Goal: Find specific page/section

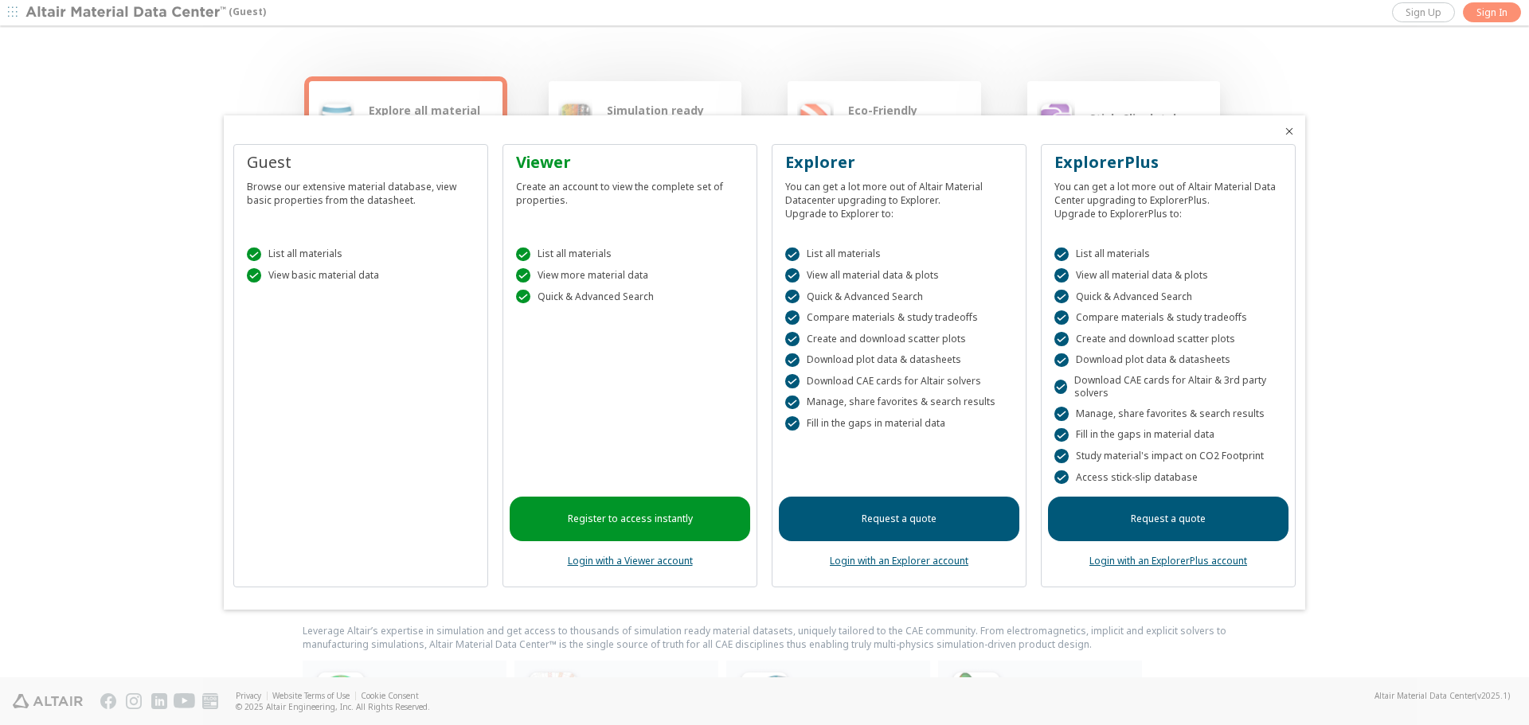
click at [1296, 126] on span "Close" at bounding box center [1289, 131] width 19 height 13
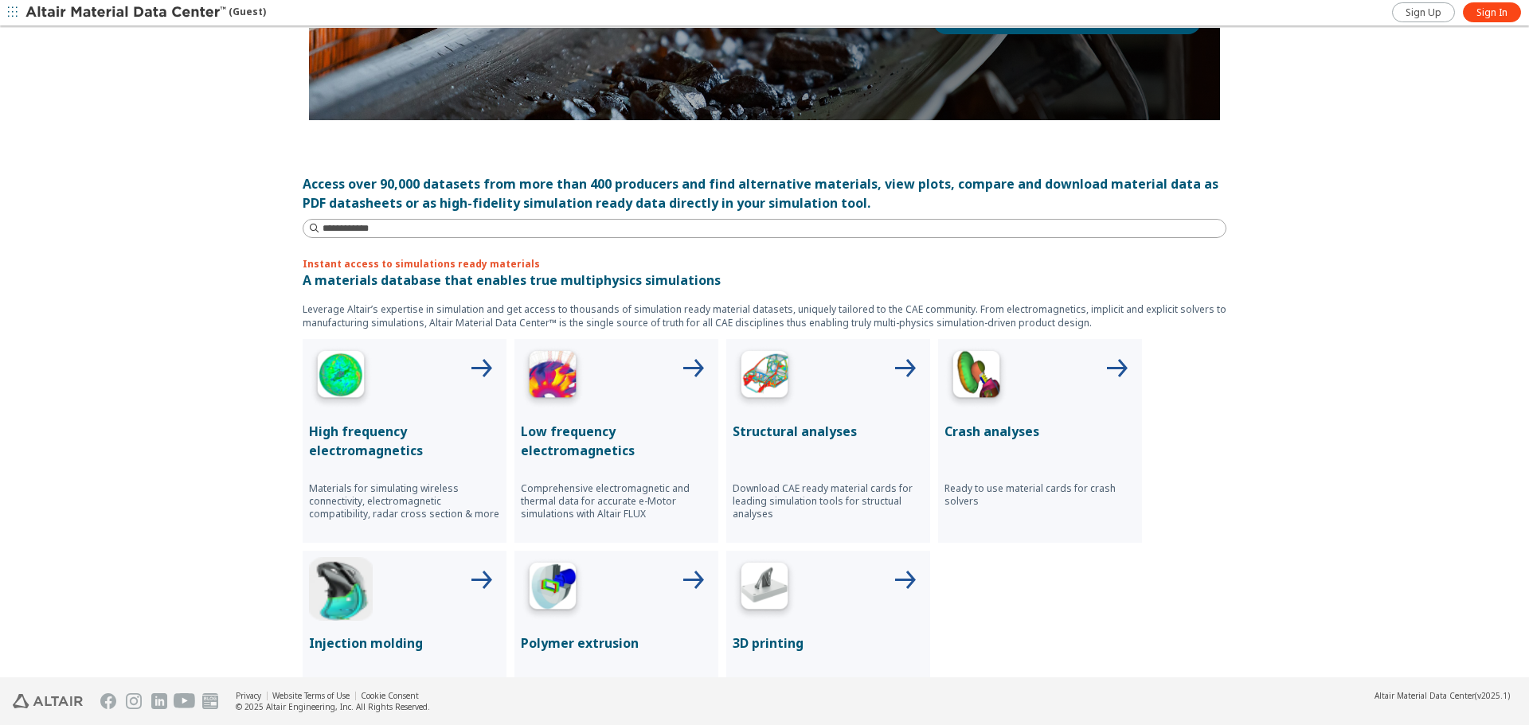
scroll to position [295, 0]
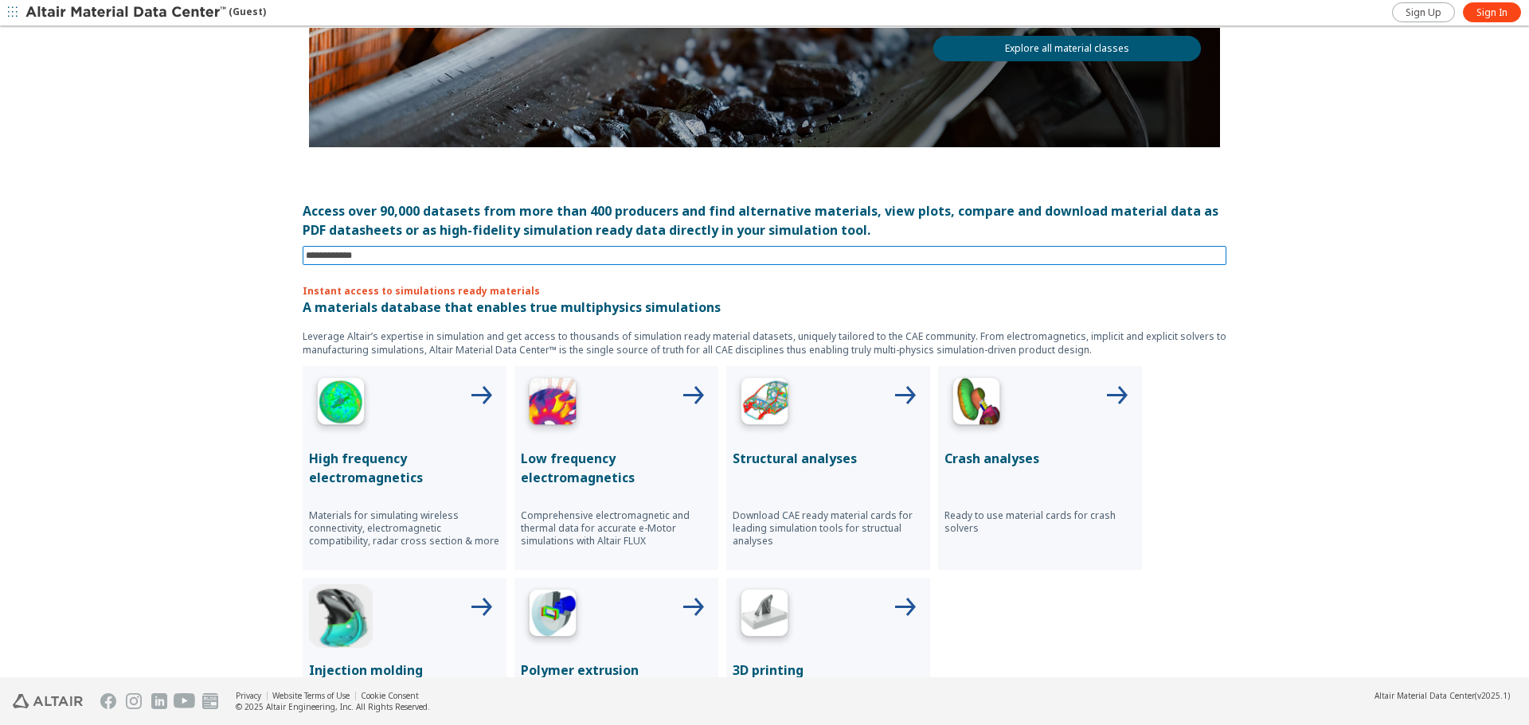
click at [375, 258] on input at bounding box center [766, 256] width 921 height 18
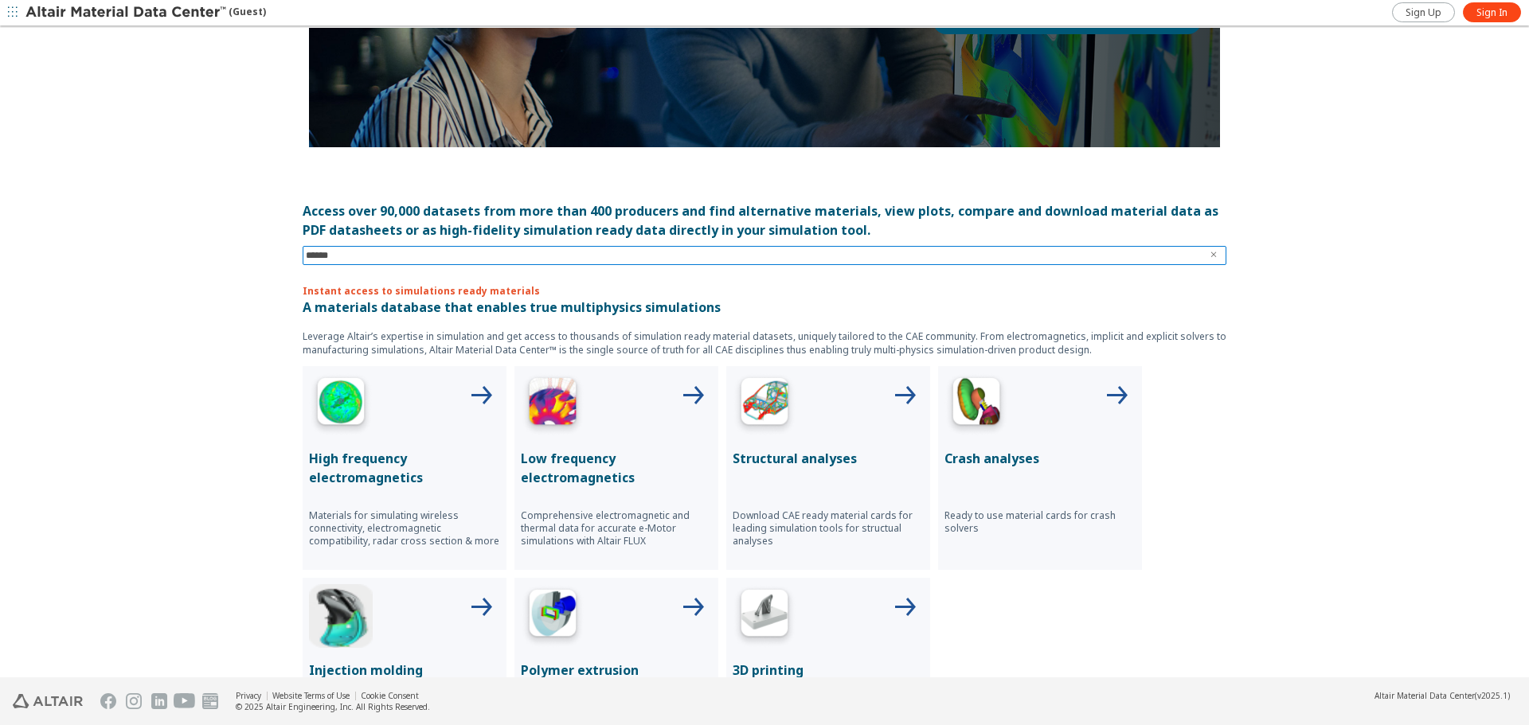
type input "*******"
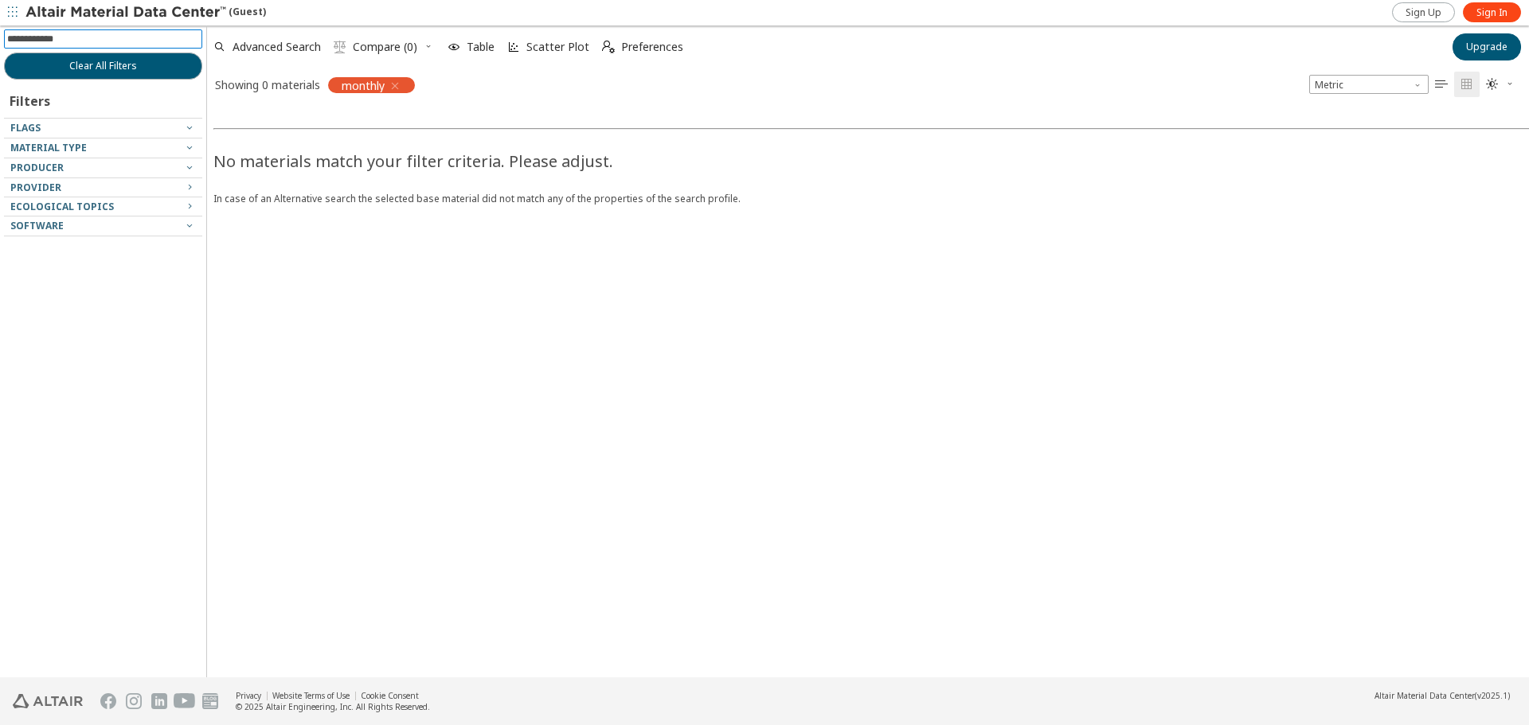
click at [155, 42] on input at bounding box center [104, 39] width 195 height 18
click at [400, 84] on icon "button" at bounding box center [395, 86] width 13 height 13
